Goal: Task Accomplishment & Management: Use online tool/utility

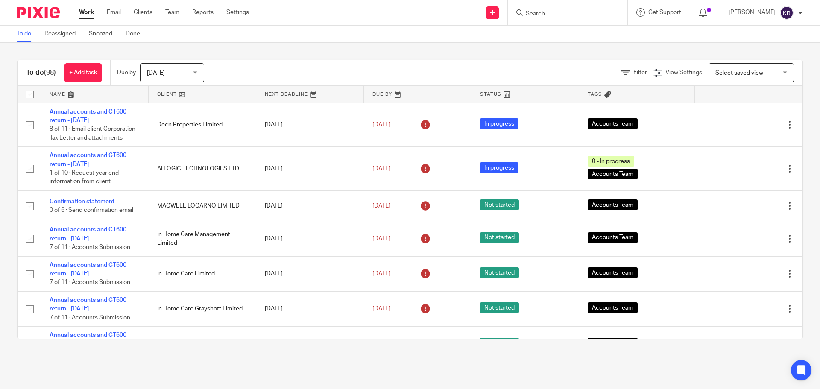
click at [571, 13] on input "Search" at bounding box center [563, 14] width 77 height 8
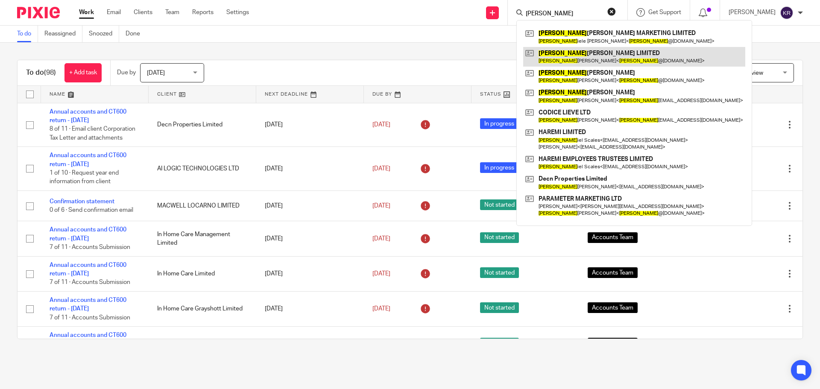
type input "dan"
click at [605, 53] on link at bounding box center [634, 57] width 222 height 20
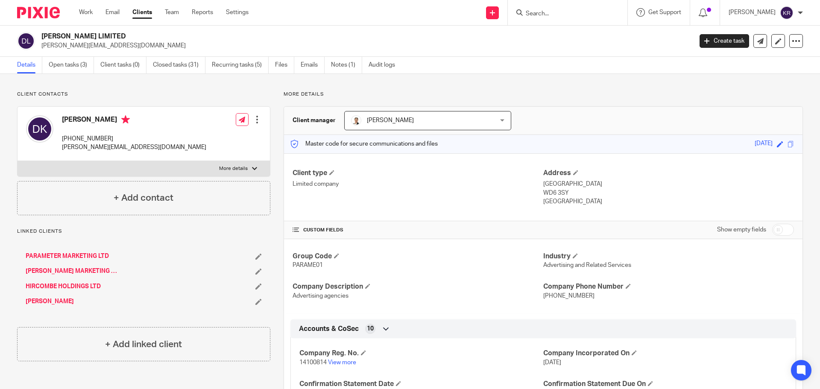
click at [563, 15] on input "Search" at bounding box center [563, 14] width 77 height 8
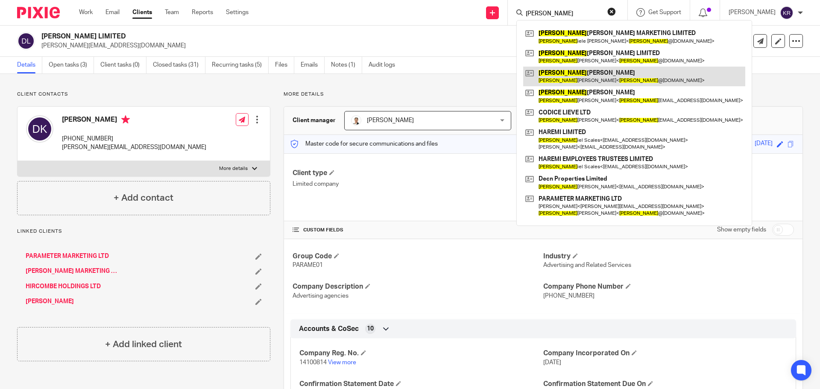
type input "[PERSON_NAME]"
click at [564, 73] on link at bounding box center [634, 77] width 222 height 20
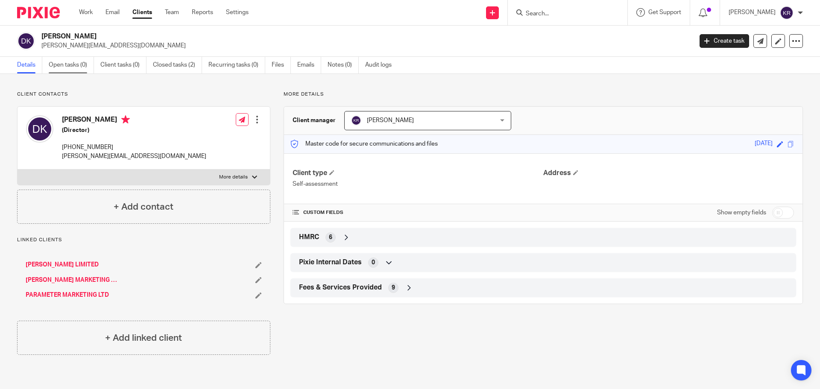
click at [73, 64] on link "Open tasks (0)" at bounding box center [71, 65] width 45 height 17
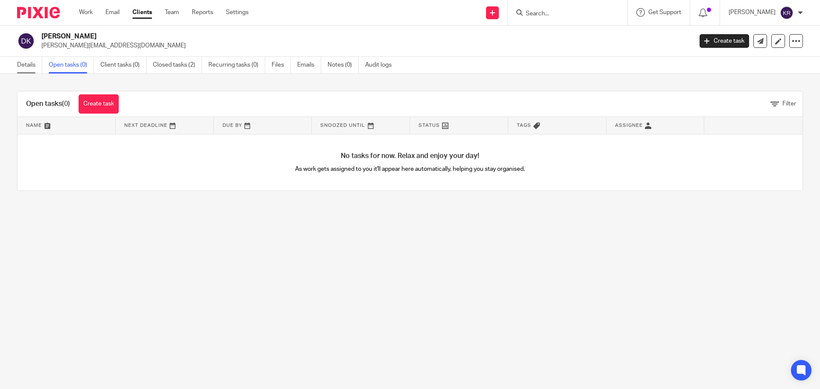
click at [20, 64] on link "Details" at bounding box center [29, 65] width 25 height 17
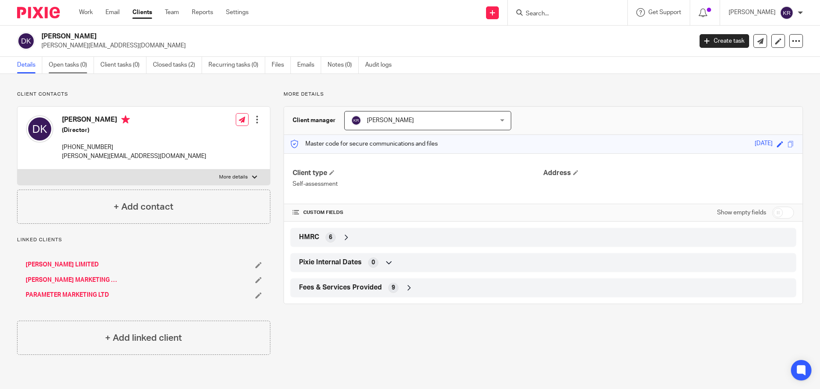
click at [76, 65] on link "Open tasks (0)" at bounding box center [71, 65] width 45 height 17
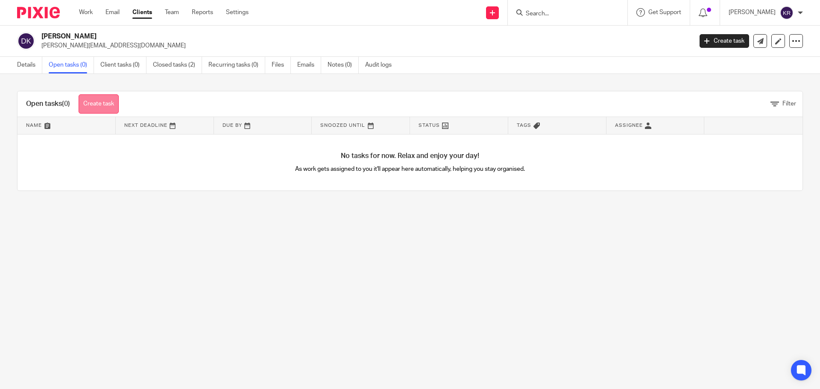
click at [95, 106] on link "Create task" at bounding box center [99, 103] width 40 height 19
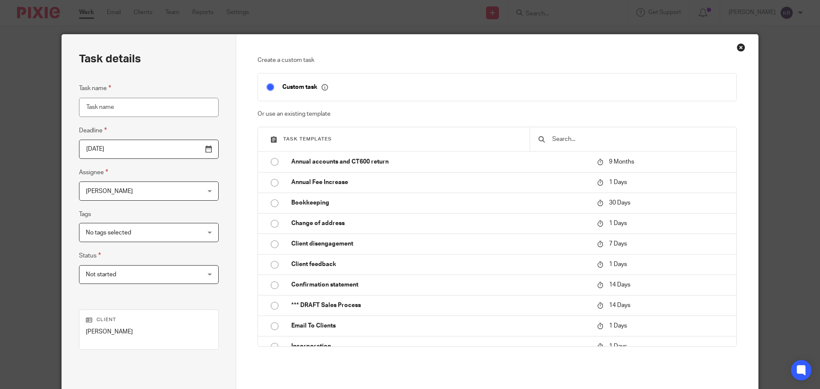
click at [125, 108] on input "Task name" at bounding box center [149, 107] width 140 height 19
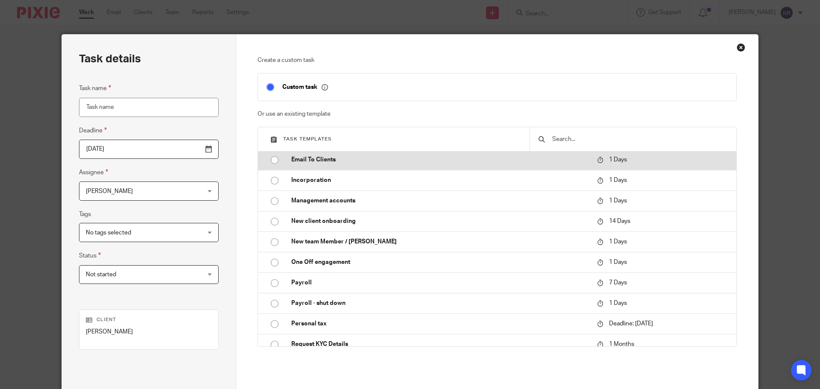
scroll to position [171, 0]
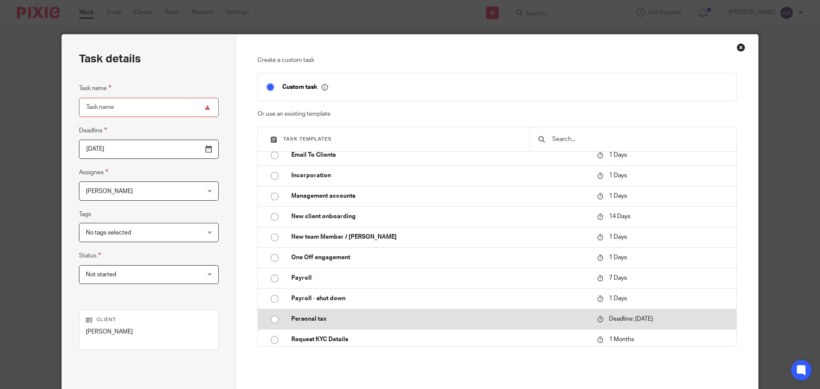
click at [271, 320] on input "radio" at bounding box center [275, 320] width 16 height 16
type input "2026-01-31"
type input "Personal tax"
checkbox input "false"
radio input "false"
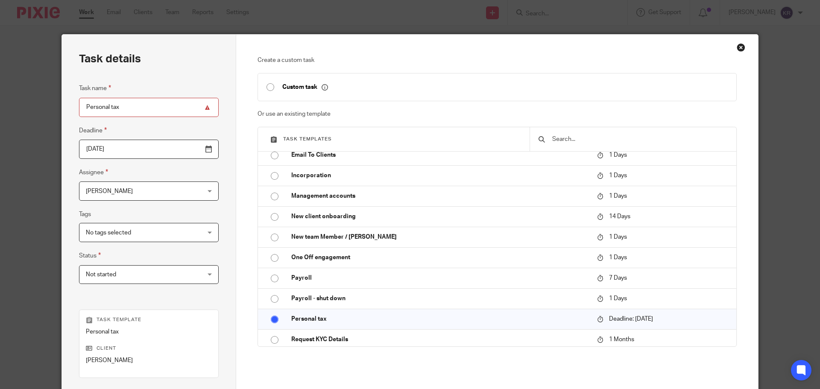
click at [135, 103] on input "Personal tax" at bounding box center [149, 107] width 140 height 19
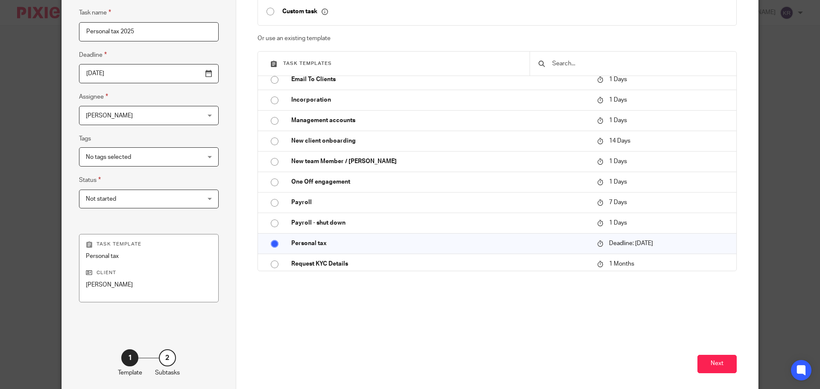
scroll to position [116, 0]
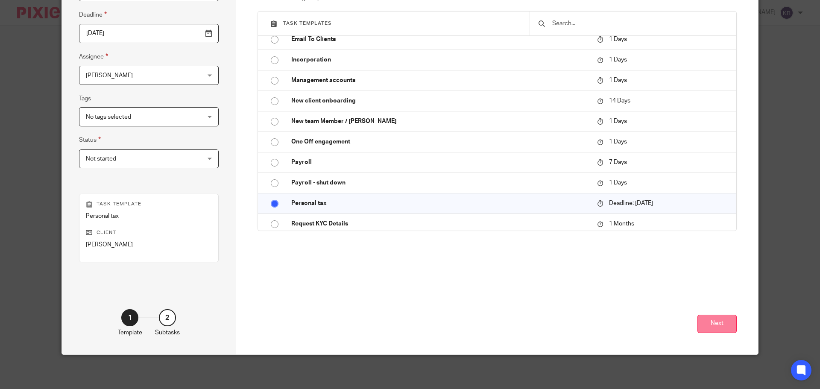
type input "Personal tax 2025"
click at [719, 323] on button "Next" at bounding box center [717, 324] width 39 height 18
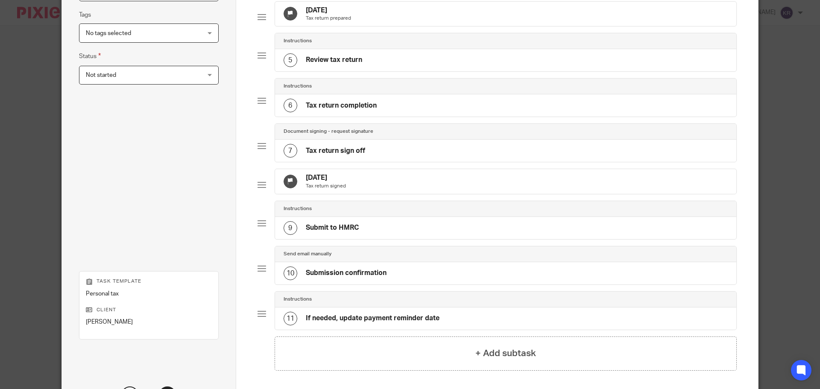
scroll to position [297, 0]
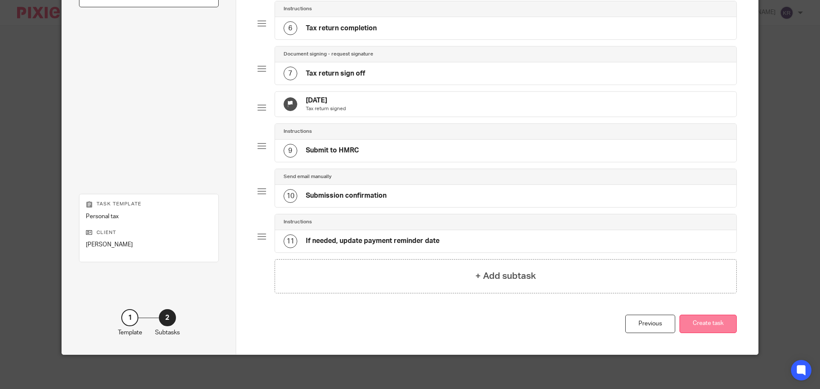
click at [703, 320] on button "Create task" at bounding box center [708, 324] width 57 height 18
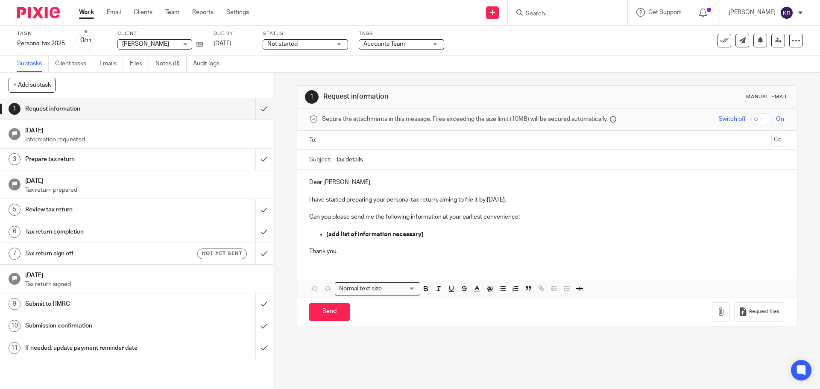
click at [555, 12] on input "Search" at bounding box center [563, 14] width 77 height 8
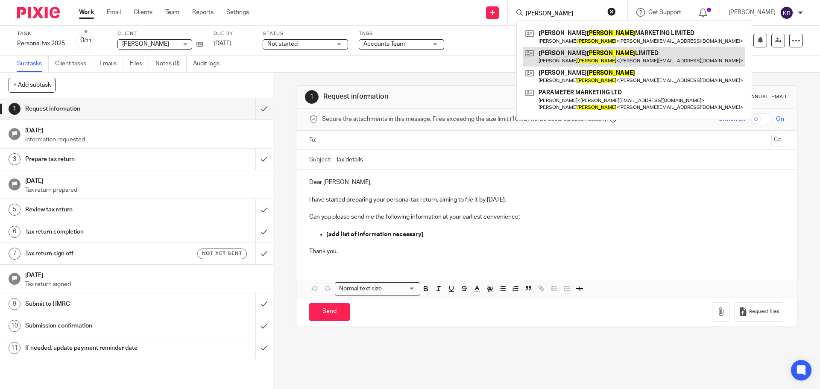
type input "[PERSON_NAME]"
click at [577, 50] on link at bounding box center [634, 57] width 222 height 20
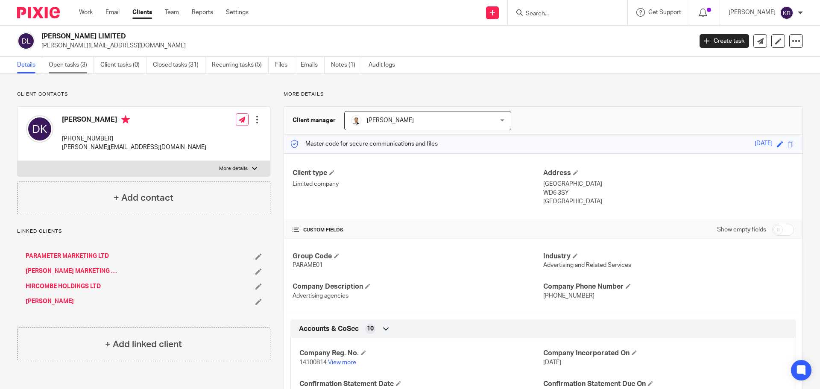
click at [62, 66] on link "Open tasks (3)" at bounding box center [71, 65] width 45 height 17
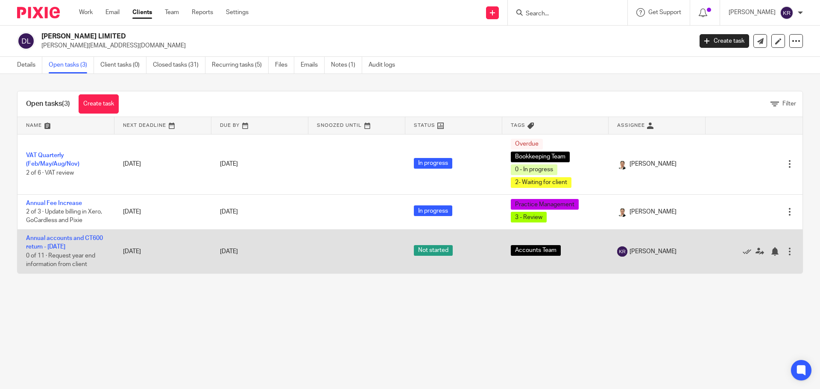
click at [75, 242] on td "Annual accounts and CT600 return - June 2025 0 of 11 · Request year end informa…" at bounding box center [66, 251] width 97 height 44
click at [68, 236] on link "Annual accounts and CT600 return - June 2025" at bounding box center [64, 242] width 77 height 15
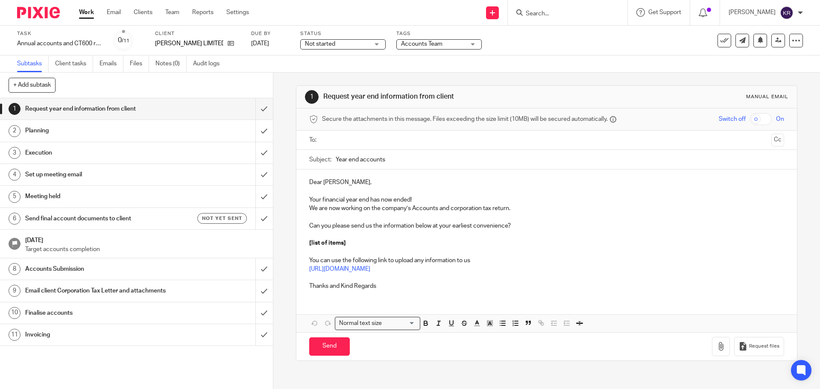
click at [580, 12] on input "Search" at bounding box center [563, 14] width 77 height 8
click at [579, 12] on input "Search" at bounding box center [563, 14] width 77 height 8
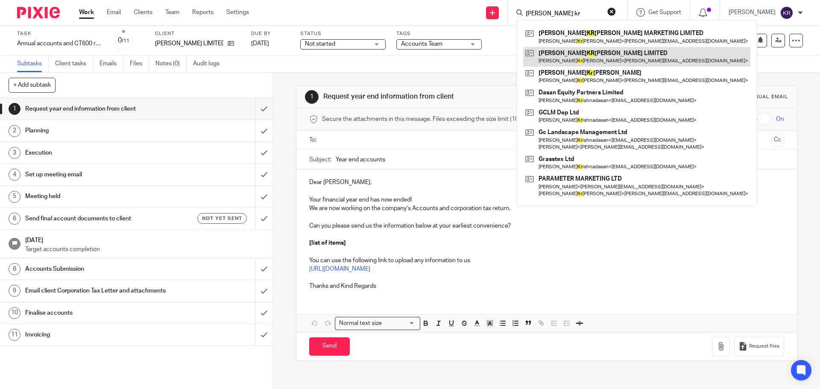
type input "[PERSON_NAME] kr"
click at [606, 57] on link at bounding box center [636, 57] width 227 height 20
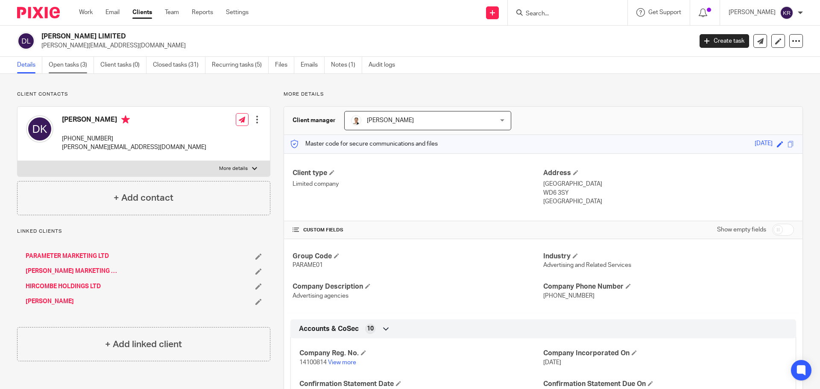
click at [69, 66] on link "Open tasks (3)" at bounding box center [71, 65] width 45 height 17
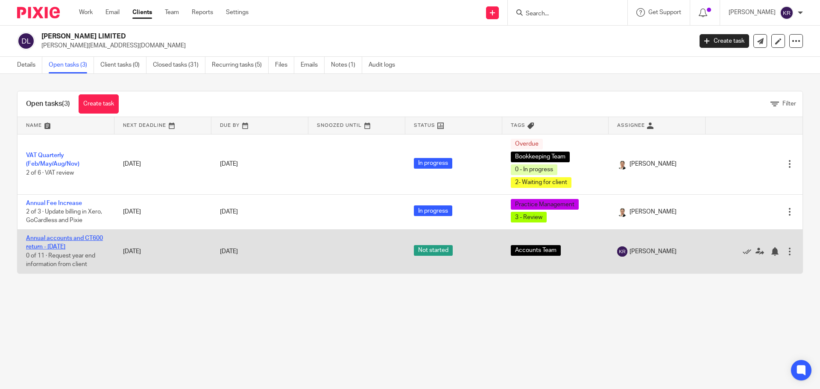
click at [65, 238] on link "Annual accounts and CT600 return - [DATE]" at bounding box center [64, 242] width 77 height 15
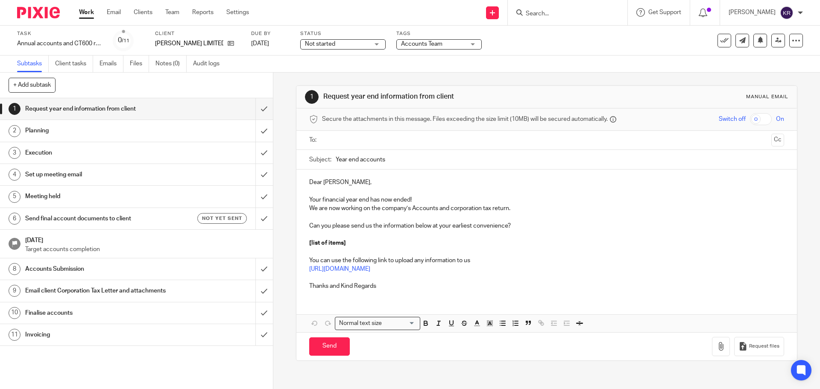
click at [102, 247] on p "Target accounts completion" at bounding box center [144, 249] width 239 height 9
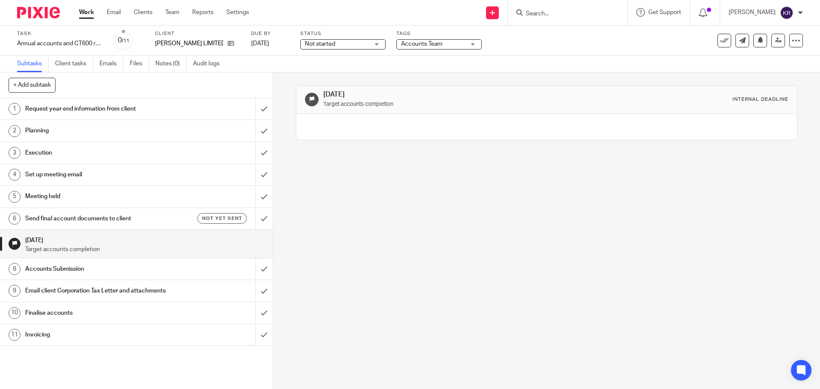
click at [547, 9] on form at bounding box center [570, 12] width 91 height 11
click at [545, 14] on input "Search" at bounding box center [563, 14] width 77 height 8
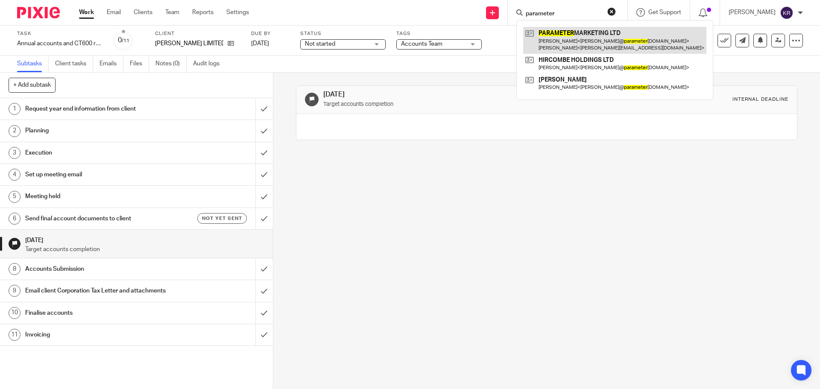
type input "parameter"
click at [573, 37] on link at bounding box center [614, 40] width 183 height 26
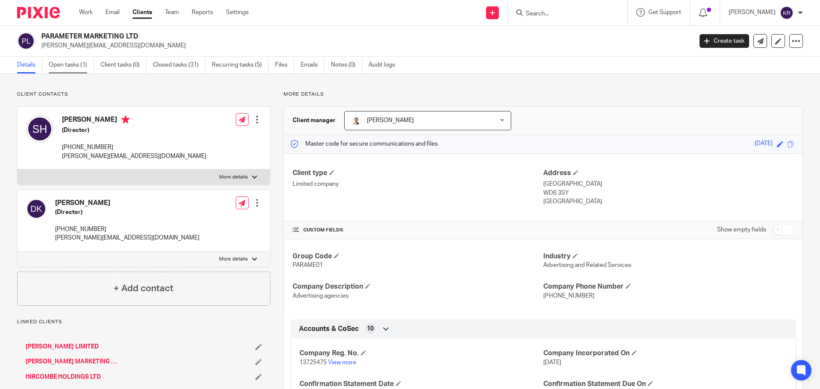
click at [68, 65] on link "Open tasks (1)" at bounding box center [71, 65] width 45 height 17
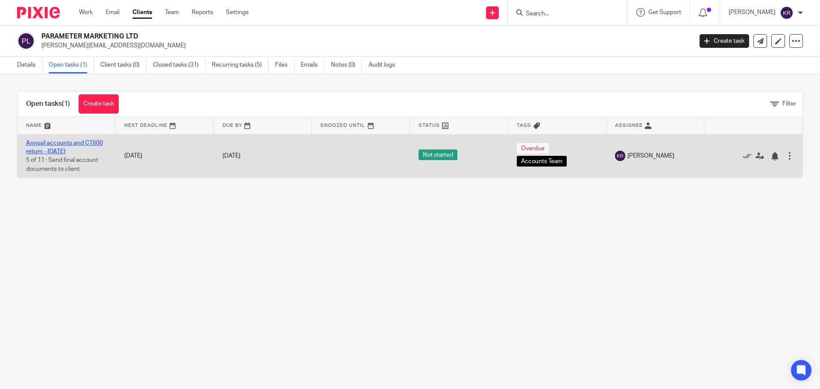
click at [65, 150] on link "Annual accounts and CT600 return - [DATE]" at bounding box center [64, 147] width 77 height 15
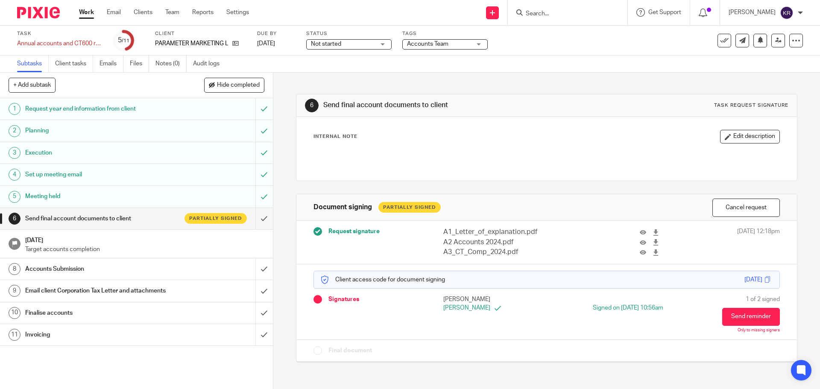
click at [72, 223] on h1 "Send final account documents to client" at bounding box center [99, 218] width 148 height 13
click at [554, 13] on input "Search" at bounding box center [563, 14] width 77 height 8
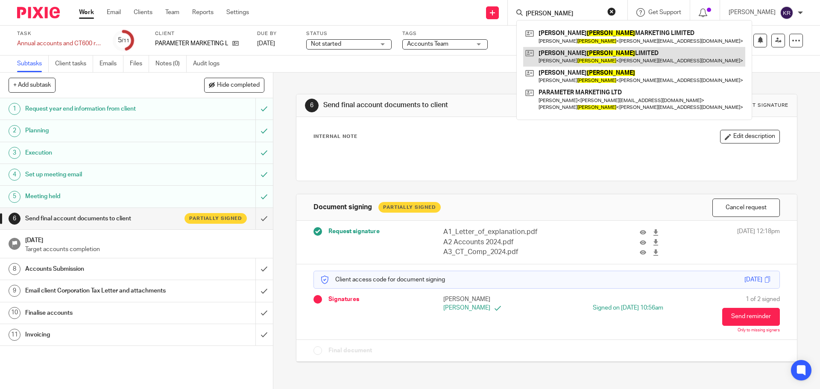
type input "[PERSON_NAME]"
click at [601, 58] on link at bounding box center [634, 57] width 222 height 20
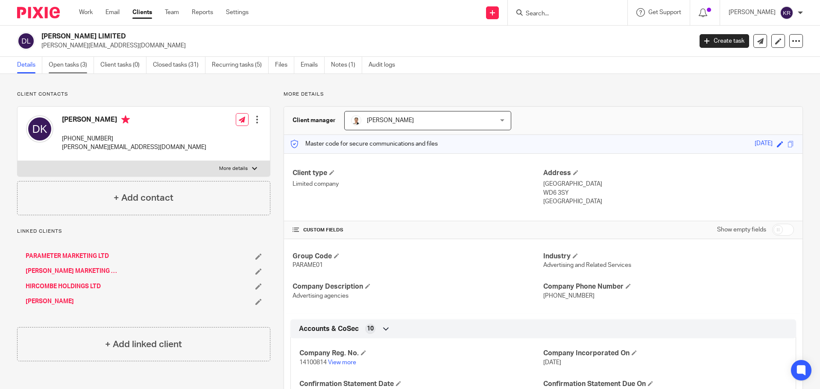
click at [64, 66] on link "Open tasks (3)" at bounding box center [71, 65] width 45 height 17
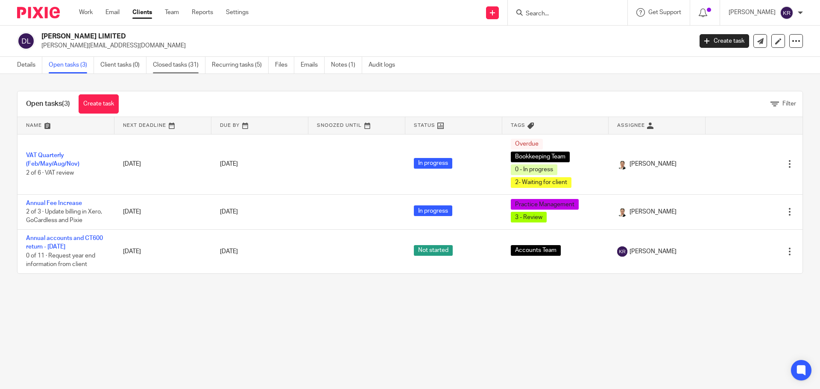
click at [194, 66] on link "Closed tasks (31)" at bounding box center [179, 65] width 53 height 17
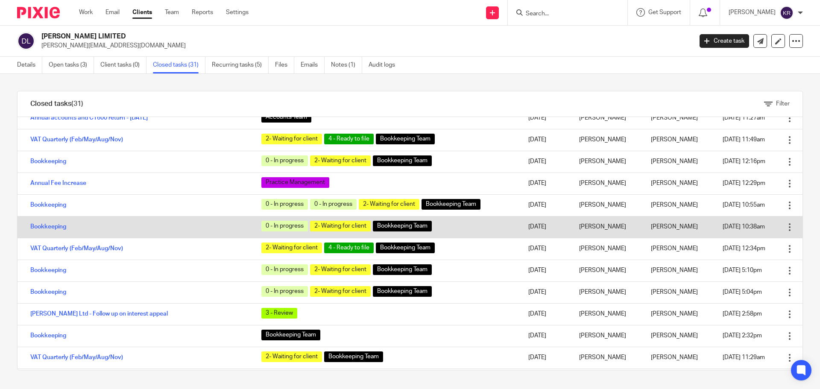
scroll to position [268, 0]
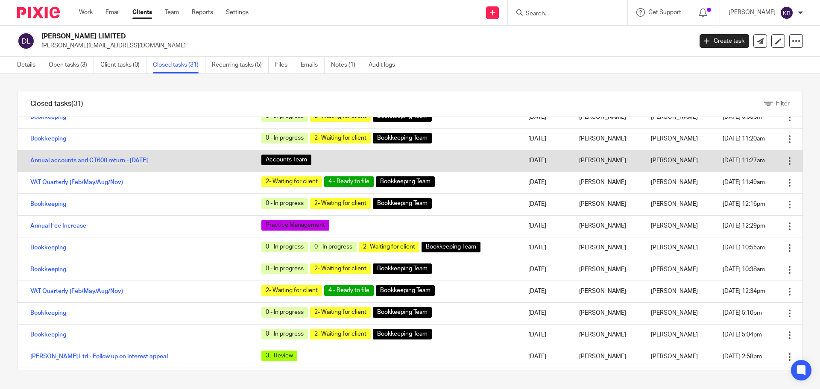
click at [129, 162] on link "Annual accounts and CT600 return - [DATE]" at bounding box center [89, 161] width 118 height 6
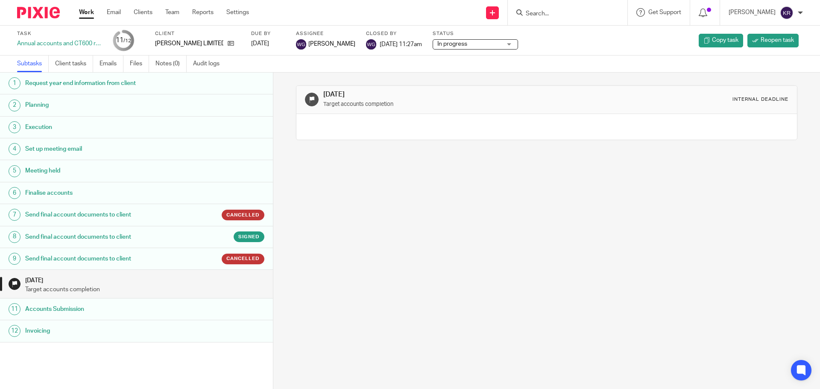
click at [91, 289] on p "Target accounts completion" at bounding box center [144, 289] width 239 height 9
click at [88, 239] on h1 "Send final account documents to client" at bounding box center [105, 237] width 160 height 13
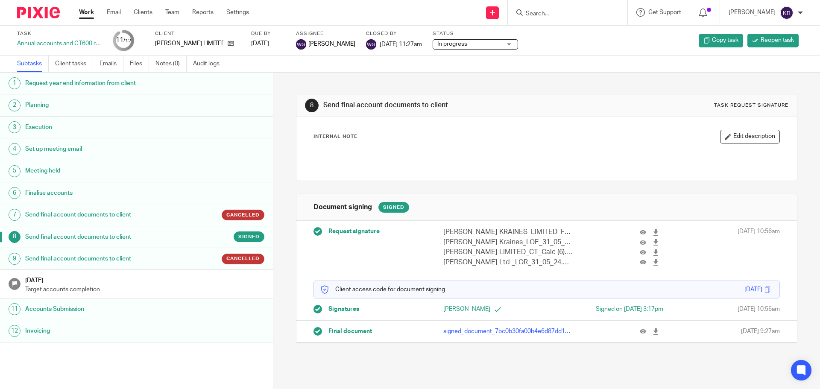
click at [133, 243] on h1 "Send final account documents to client" at bounding box center [105, 237] width 160 height 13
click at [116, 258] on h1 "Send final account documents to client" at bounding box center [105, 259] width 160 height 13
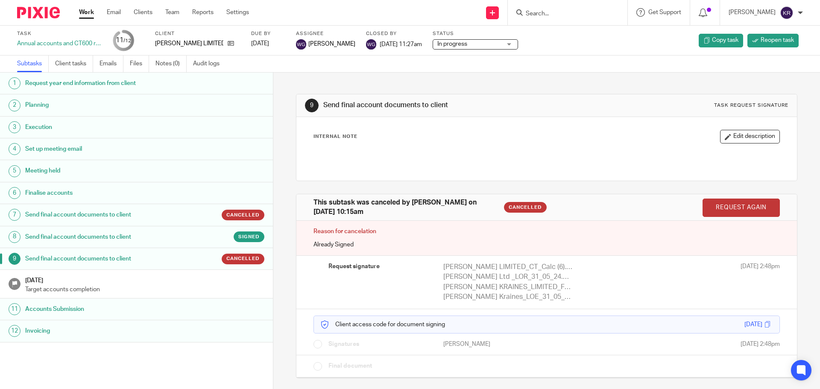
click at [563, 13] on input "Search" at bounding box center [563, 14] width 77 height 8
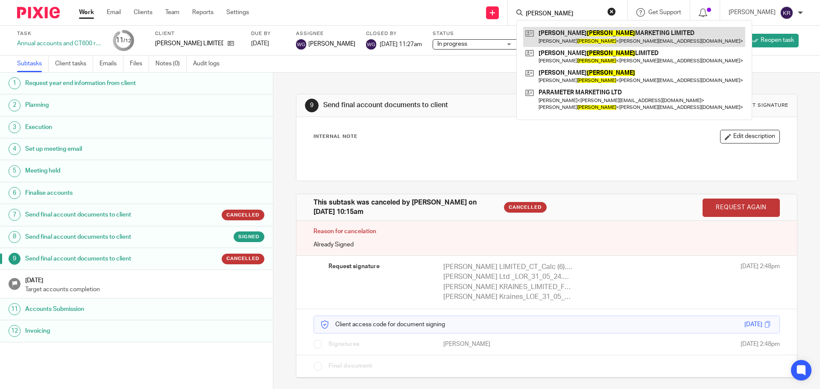
type input "dan kraines"
click at [594, 29] on link at bounding box center [634, 37] width 222 height 20
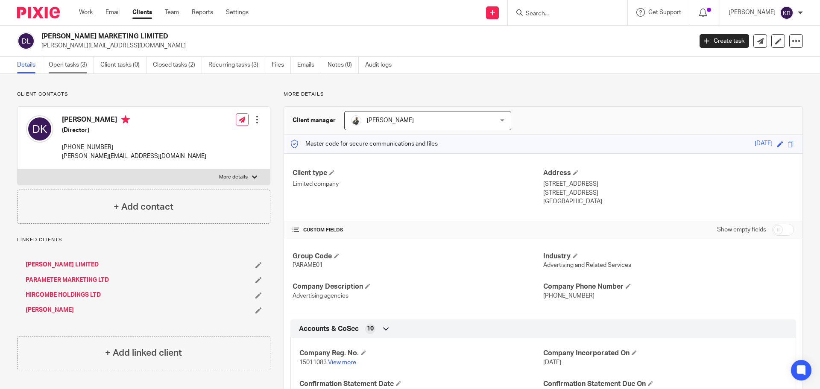
click at [76, 62] on link "Open tasks (3)" at bounding box center [71, 65] width 45 height 17
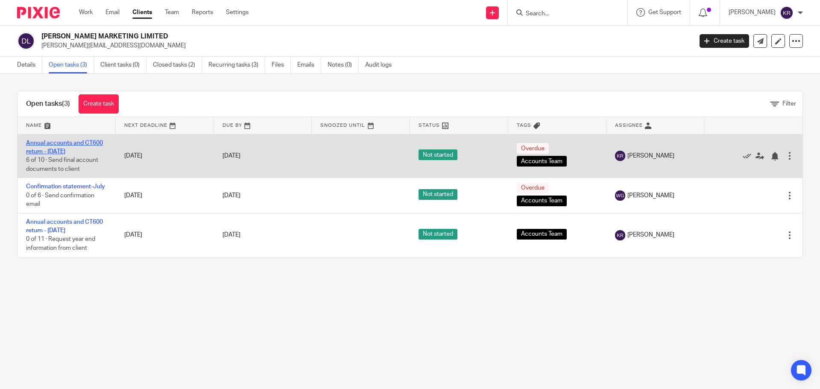
click at [68, 150] on link "Annual accounts and CT600 return - [DATE]" at bounding box center [64, 147] width 77 height 15
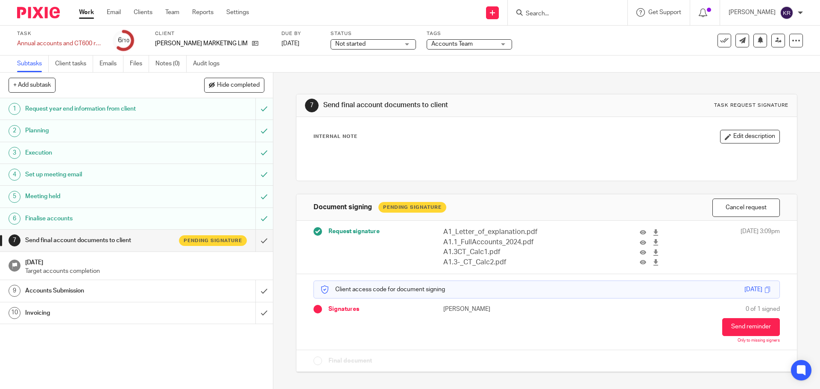
click at [108, 241] on h1 "Send final account documents to client" at bounding box center [99, 240] width 148 height 13
click at [597, 9] on form at bounding box center [570, 12] width 91 height 11
click at [588, 16] on input "Search" at bounding box center [563, 14] width 77 height 8
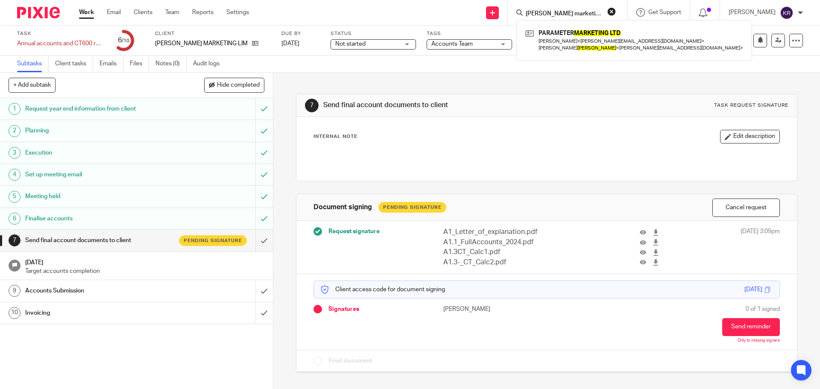
type input "dan kraines marketing ltd"
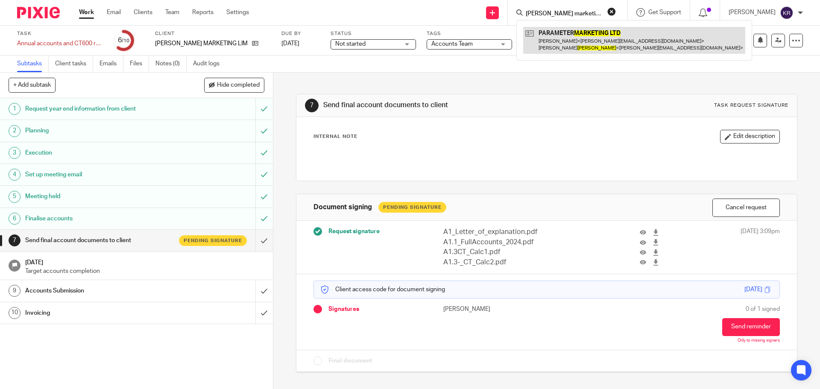
click at [601, 36] on link at bounding box center [634, 40] width 222 height 26
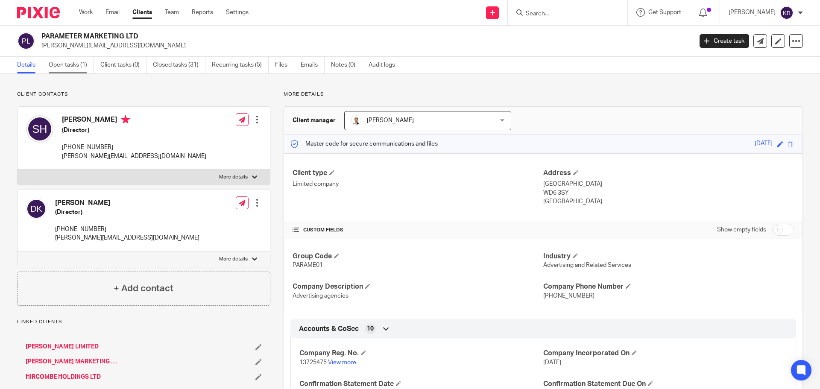
click at [73, 65] on link "Open tasks (1)" at bounding box center [71, 65] width 45 height 17
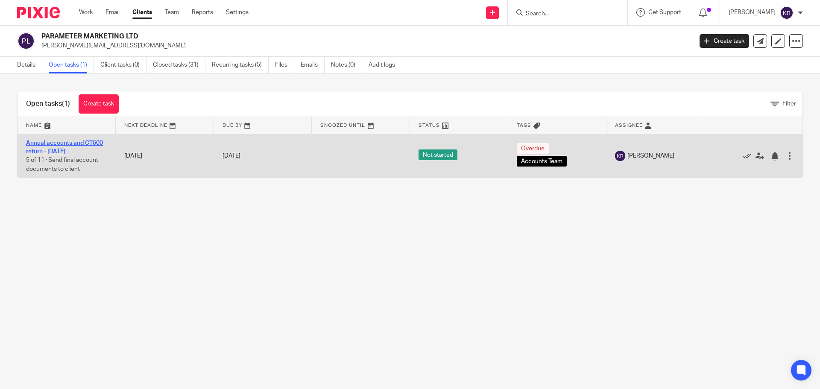
click at [71, 148] on link "Annual accounts and CT600 return - December 2024" at bounding box center [64, 147] width 77 height 15
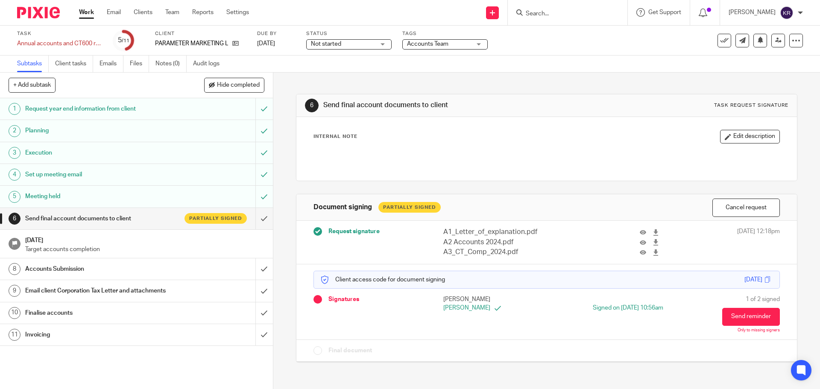
click at [570, 15] on input "Search" at bounding box center [563, 14] width 77 height 8
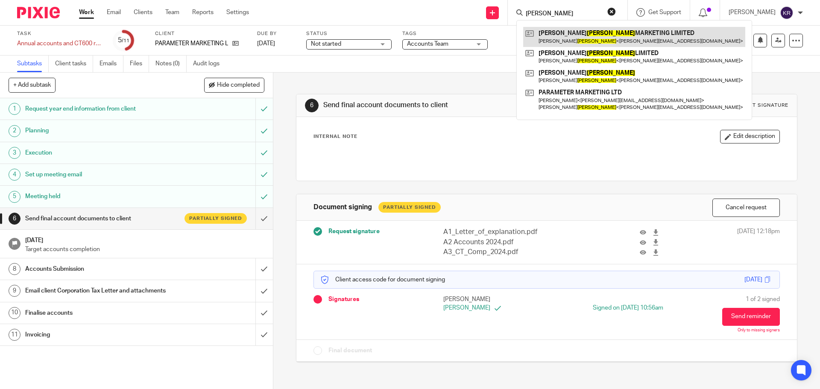
type input "[PERSON_NAME]"
click at [594, 35] on link at bounding box center [634, 37] width 222 height 20
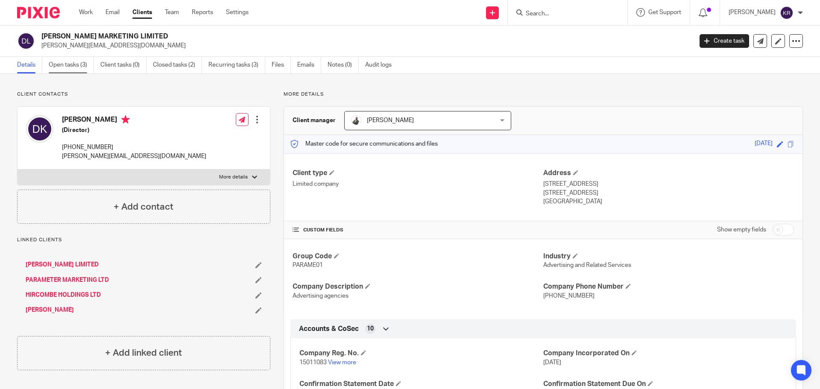
click at [69, 66] on link "Open tasks (3)" at bounding box center [71, 65] width 45 height 17
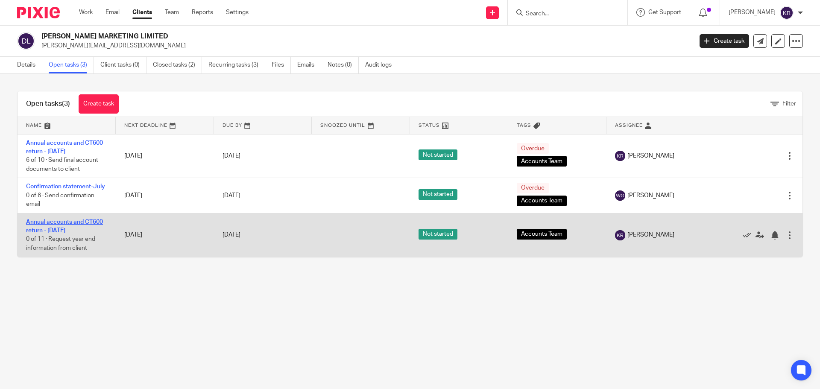
click at [64, 234] on link "Annual accounts and CT600 return - [DATE]" at bounding box center [64, 226] width 77 height 15
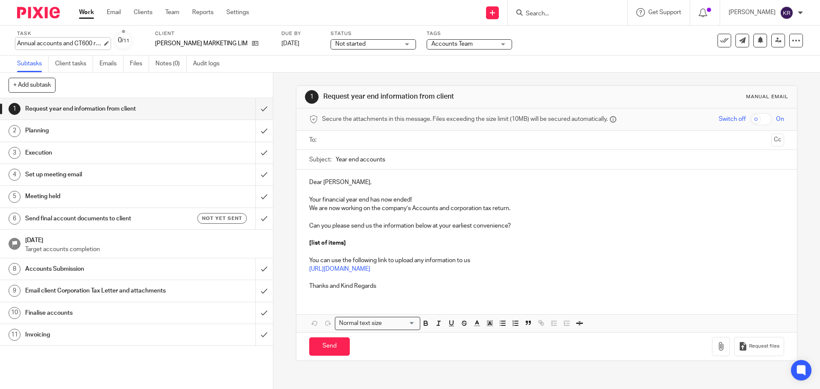
click at [56, 39] on div "Annual accounts and CT600 return - [DATE] Save Annual accounts and CT600 return…" at bounding box center [59, 43] width 85 height 9
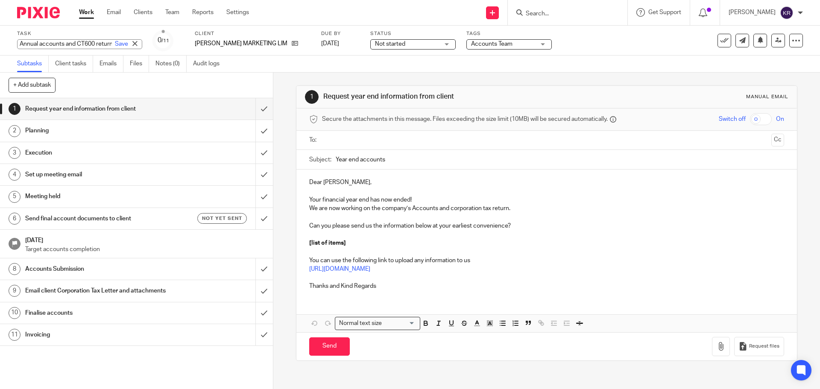
click at [85, 43] on input "Annual accounts and CT600 return - [DATE]" at bounding box center [79, 44] width 125 height 10
type input "Annual accounts and CT600 return - [DATE]"
